Goal: Find contact information: Find contact information

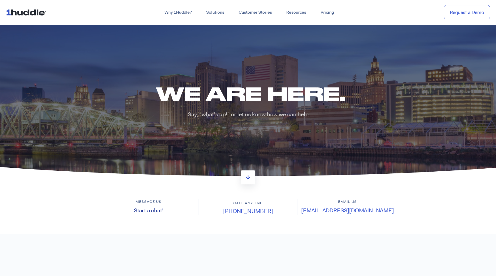
click at [135, 210] on link "Start a chat!" at bounding box center [149, 210] width 30 height 7
click at [150, 212] on link "Start a chat!" at bounding box center [149, 210] width 30 height 7
click at [155, 210] on link "Start a chat!" at bounding box center [149, 210] width 30 height 7
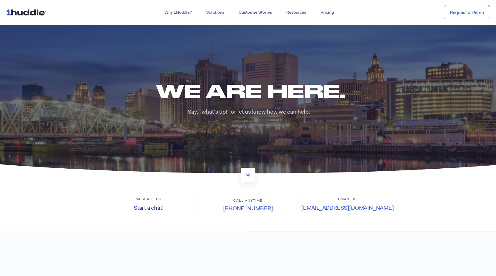
scroll to position [4, 0]
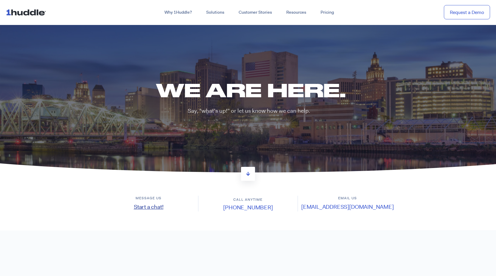
click at [154, 206] on link "Start a chat!" at bounding box center [149, 206] width 30 height 7
click at [153, 206] on link "Start a chat!" at bounding box center [149, 206] width 30 height 7
click at [251, 207] on link "[PHONE_NUMBER]" at bounding box center [247, 207] width 49 height 7
click at [149, 207] on link "Start a chat!" at bounding box center [149, 206] width 30 height 7
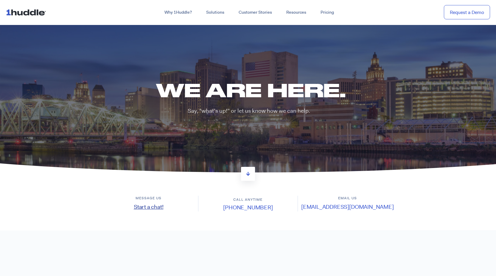
click at [149, 207] on link "Start a chat!" at bounding box center [149, 206] width 30 height 7
